Goal: Task Accomplishment & Management: Manage account settings

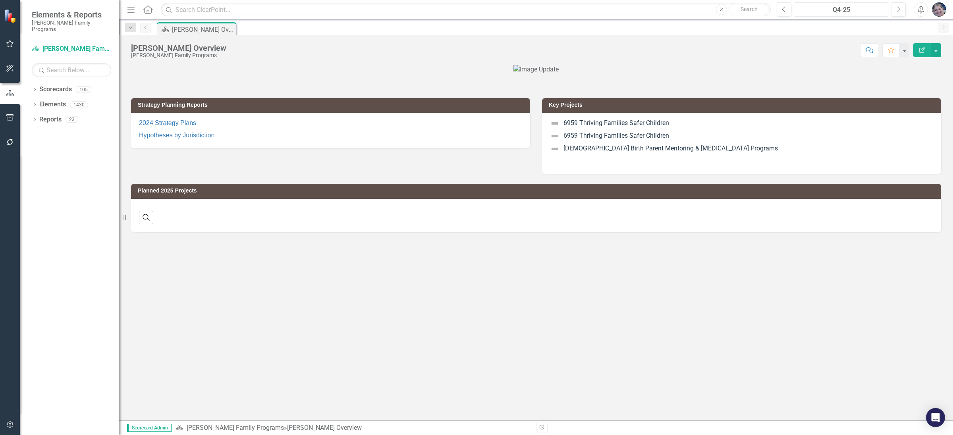
click at [851, 7] on div "Q4-25" at bounding box center [841, 10] width 90 height 10
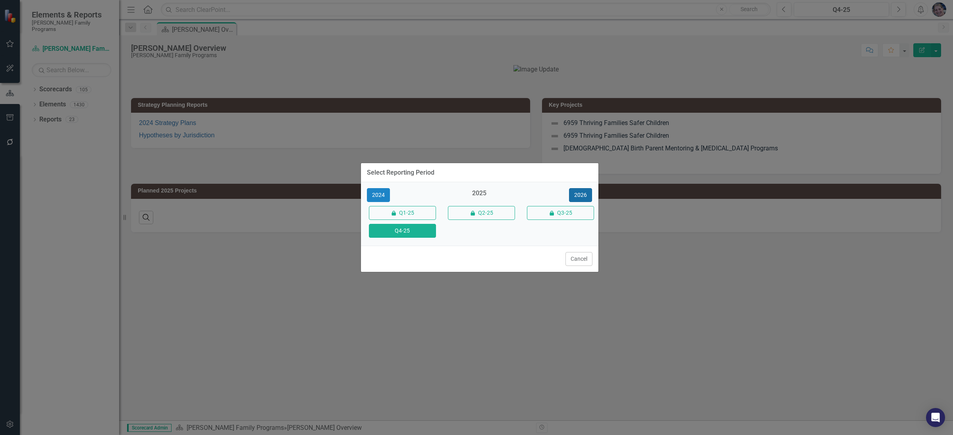
click at [579, 195] on button "2026" at bounding box center [580, 195] width 23 height 14
click at [408, 231] on button "Q4-26" at bounding box center [402, 231] width 67 height 14
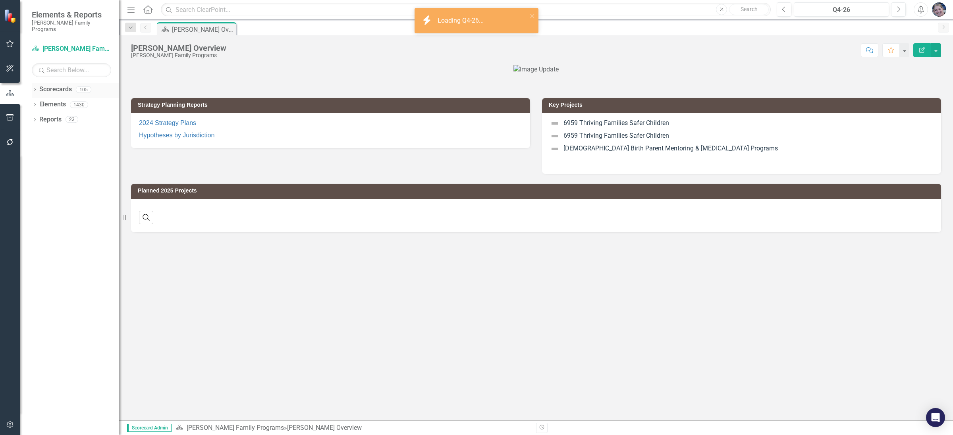
click at [33, 88] on icon "Dropdown" at bounding box center [35, 90] width 6 height 4
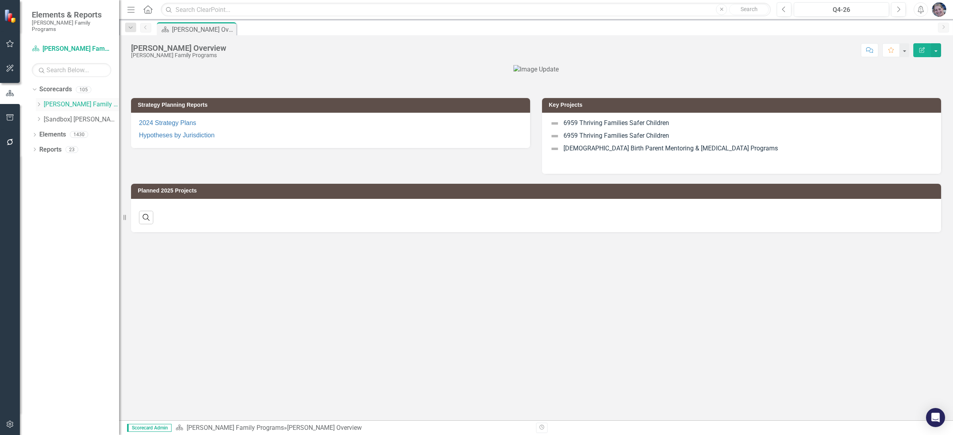
click at [39, 102] on icon at bounding box center [39, 104] width 2 height 4
click at [44, 147] on icon "Dropdown" at bounding box center [47, 149] width 6 height 5
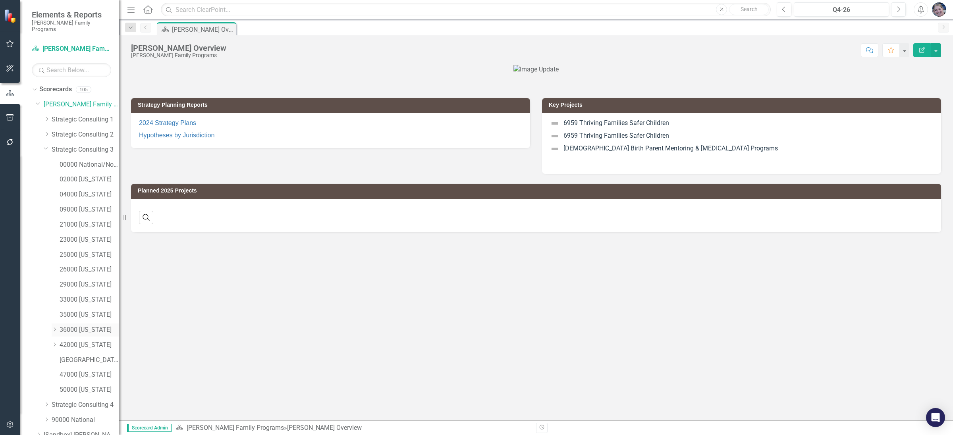
click at [54, 328] on icon at bounding box center [55, 330] width 2 height 4
click at [86, 341] on link "36061 [US_STATE][GEOGRAPHIC_DATA]" at bounding box center [93, 345] width 52 height 9
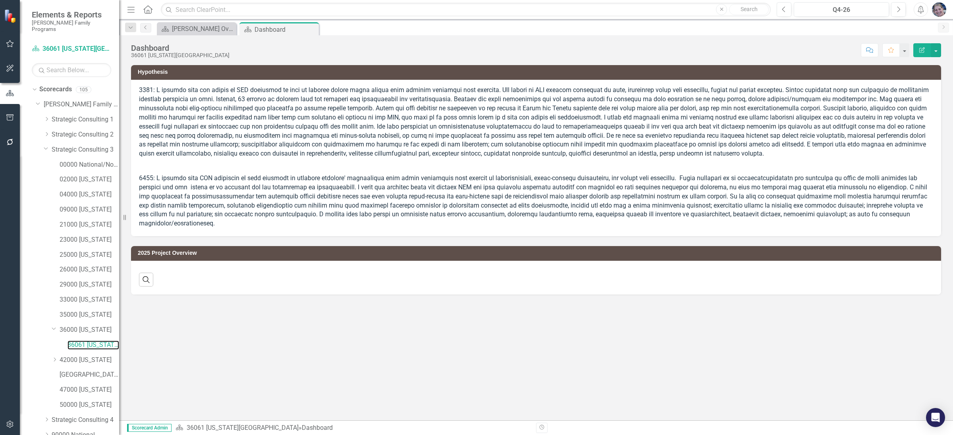
scroll to position [47, 0]
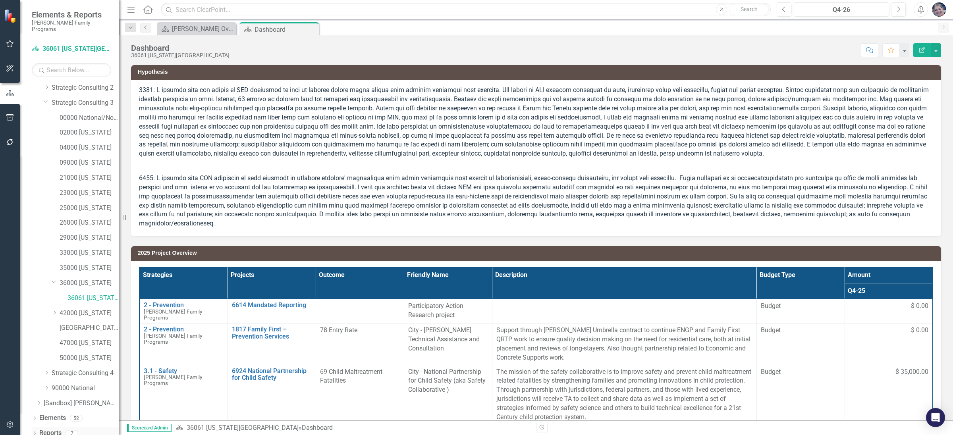
click at [36, 432] on icon "Dropdown" at bounding box center [35, 434] width 6 height 4
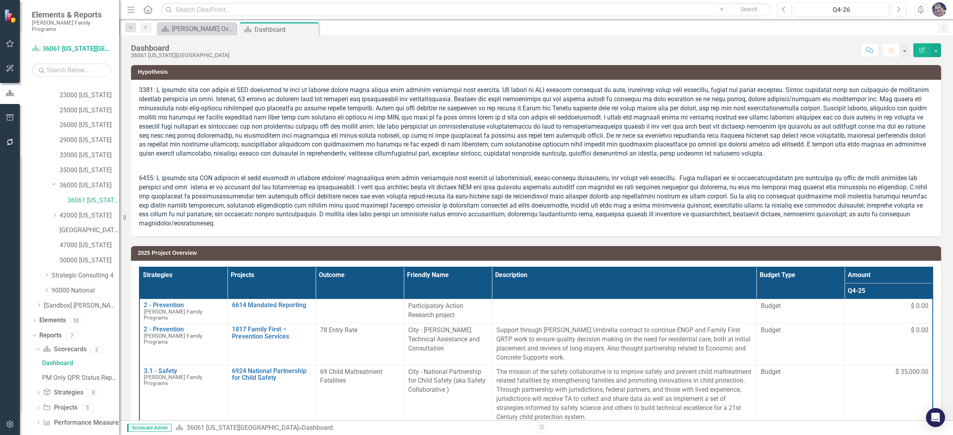
scroll to position [146, 0]
click at [37, 405] on icon "Dropdown" at bounding box center [38, 407] width 6 height 4
click at [81, 389] on div "2026 Jurisdictional Projects Assessment" at bounding box center [80, 392] width 77 height 7
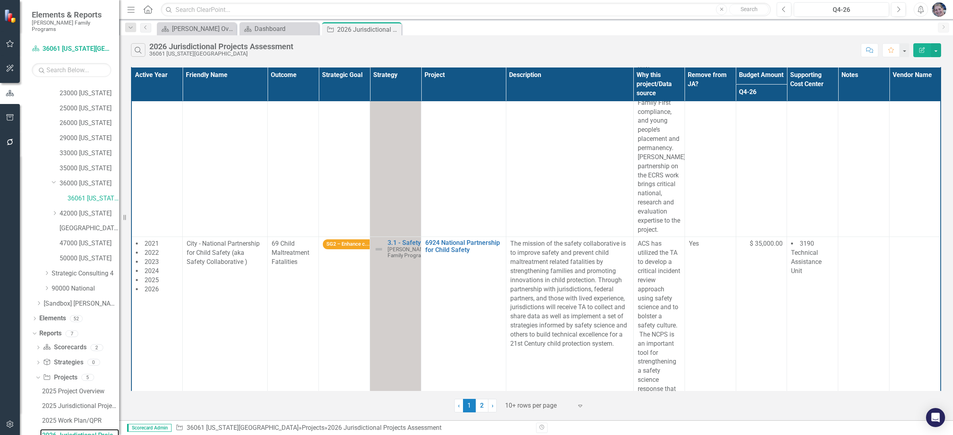
scroll to position [258, 0]
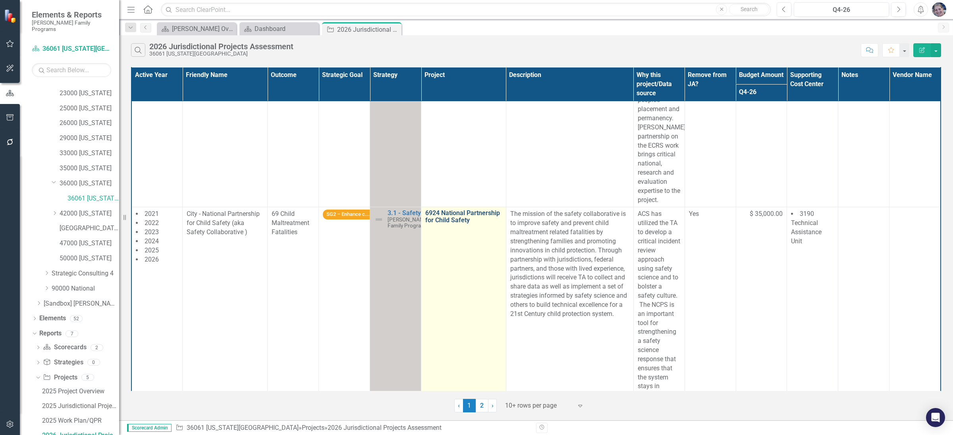
click at [455, 224] on link "6924 National Partnership for Child Safety" at bounding box center [463, 217] width 77 height 14
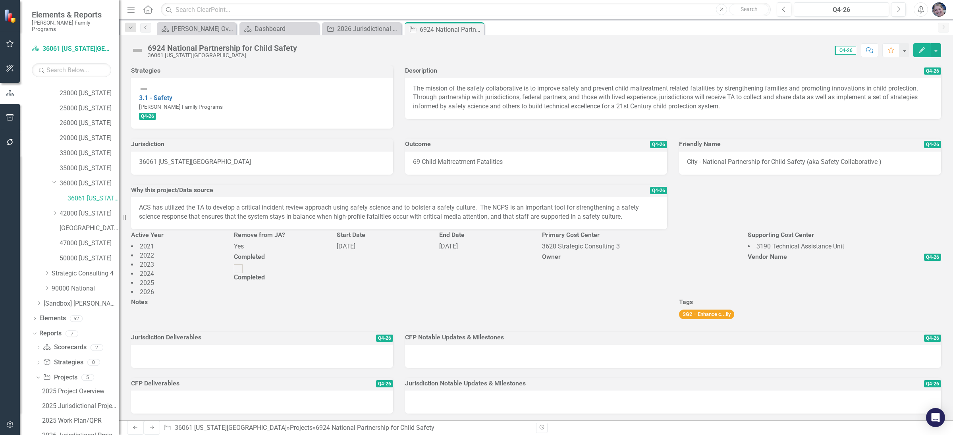
click at [244, 250] on span "Yes" at bounding box center [239, 247] width 10 height 8
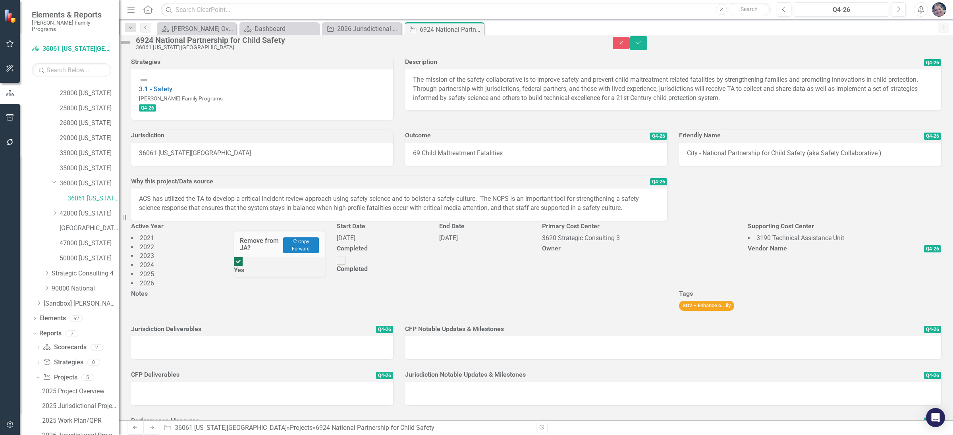
click at [243, 268] on input "Yes" at bounding box center [238, 262] width 12 height 12
checkbox input "false"
click at [642, 45] on icon "Save" at bounding box center [638, 43] width 7 height 6
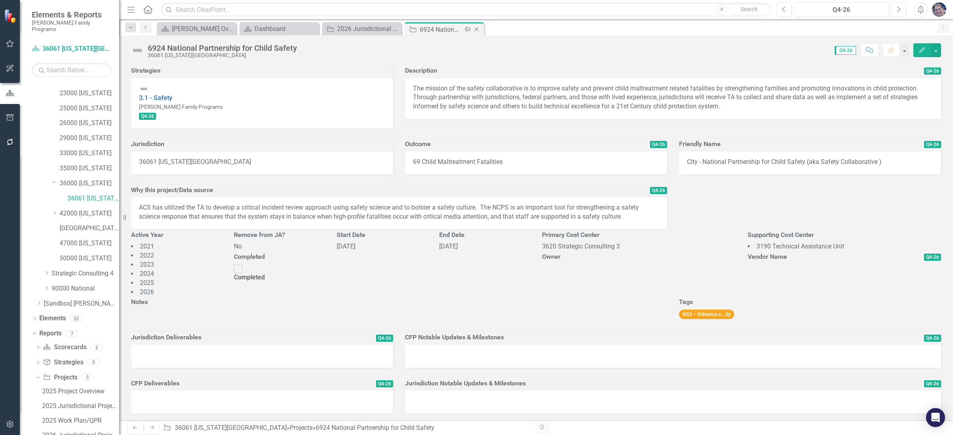
click at [474, 30] on icon "Close" at bounding box center [476, 29] width 8 height 6
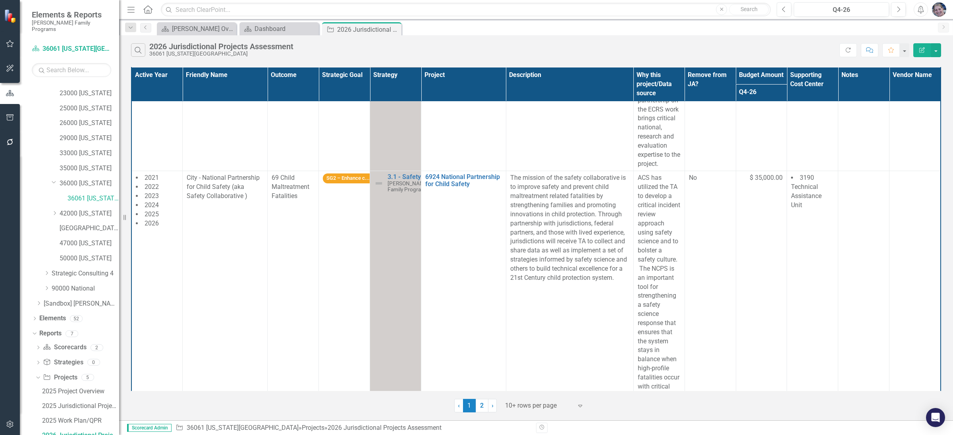
scroll to position [295, 0]
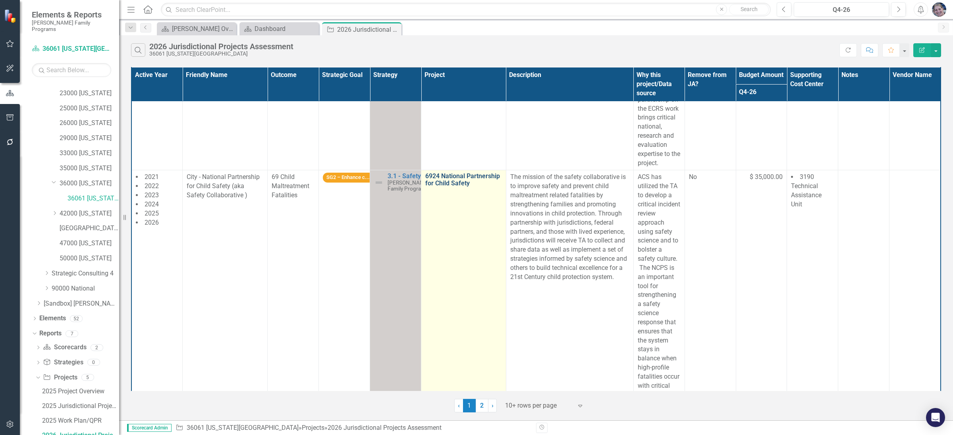
click at [465, 187] on link "6924 National Partnership for Child Safety" at bounding box center [463, 180] width 77 height 14
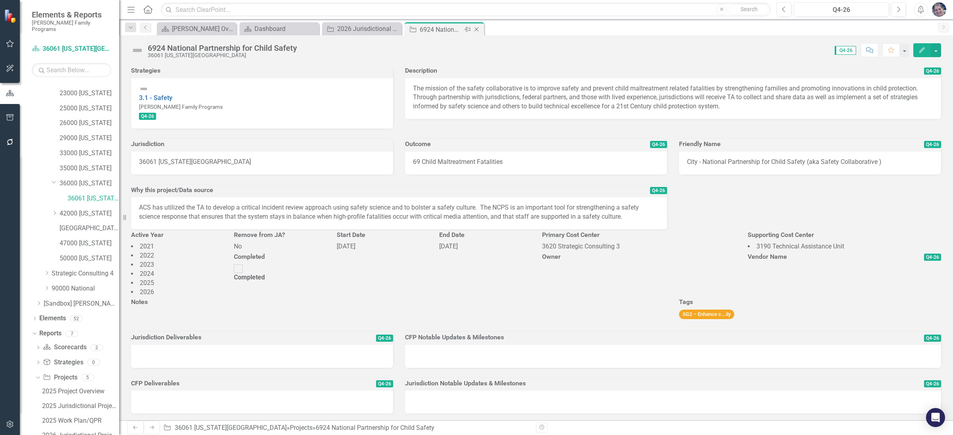
click at [475, 29] on icon at bounding box center [476, 29] width 4 height 4
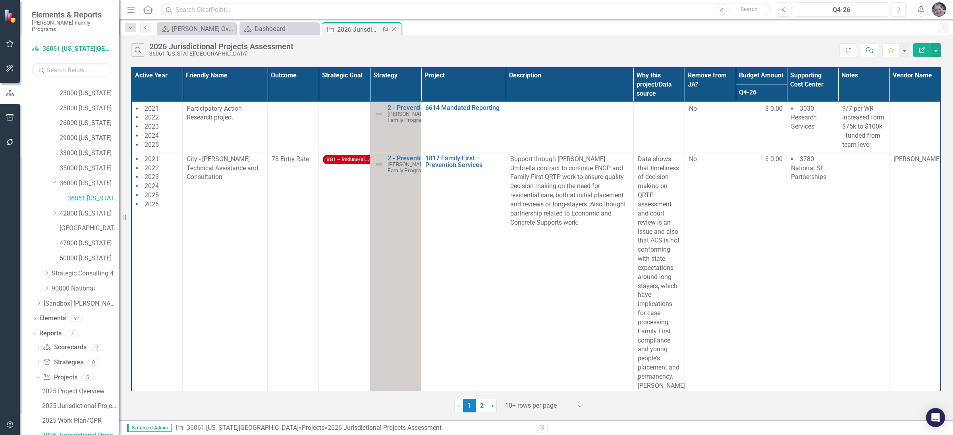
click at [396, 30] on icon "Close" at bounding box center [394, 29] width 8 height 6
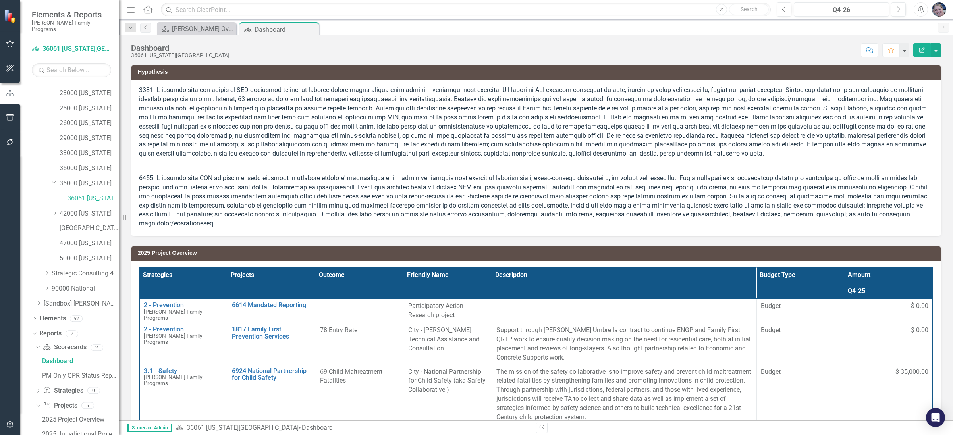
scroll to position [73, 0]
click at [314, 29] on icon "Close" at bounding box center [311, 29] width 8 height 6
